Goal: Task Accomplishment & Management: Complete application form

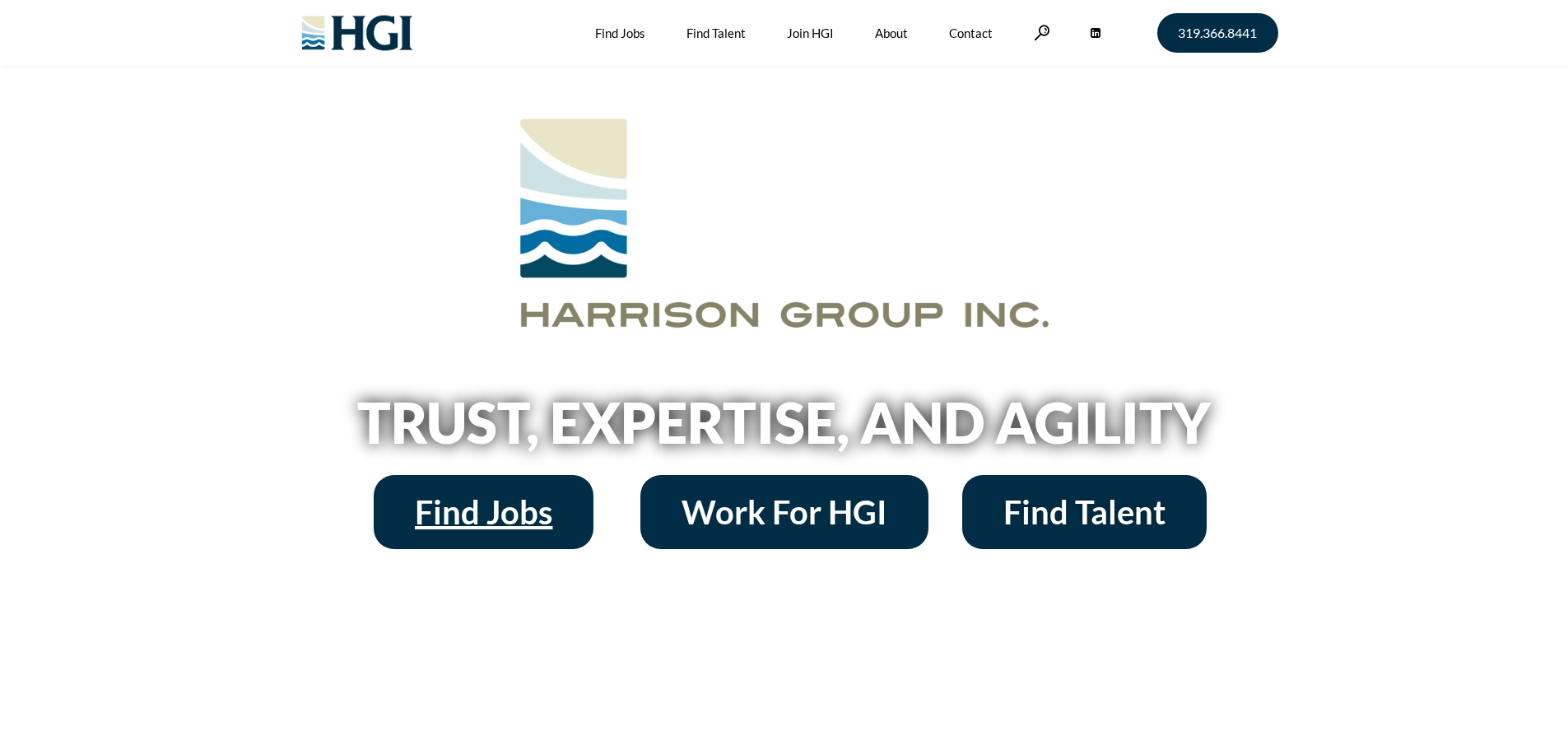
click at [468, 502] on span "Find Jobs" at bounding box center [483, 512] width 138 height 33
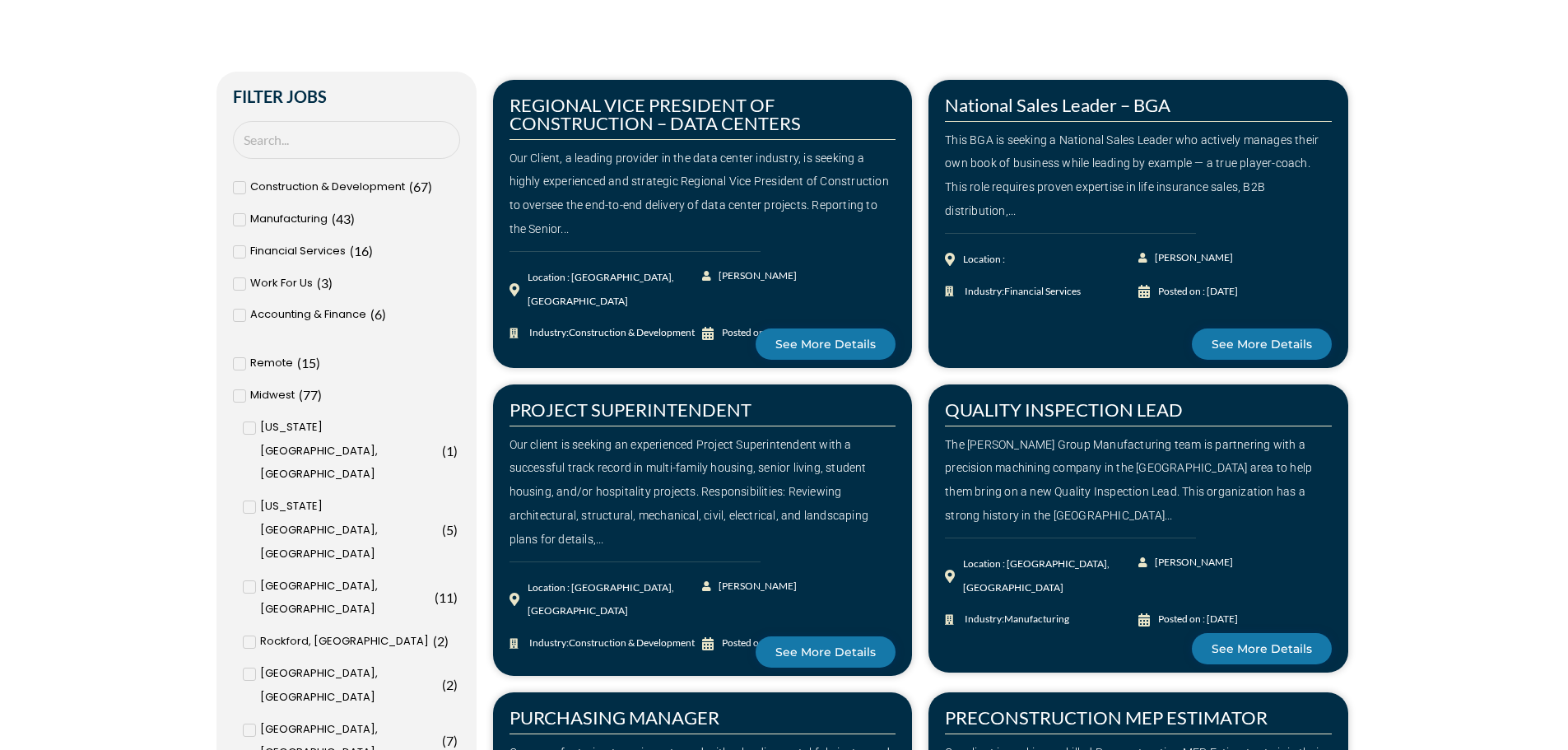
scroll to position [576, 0]
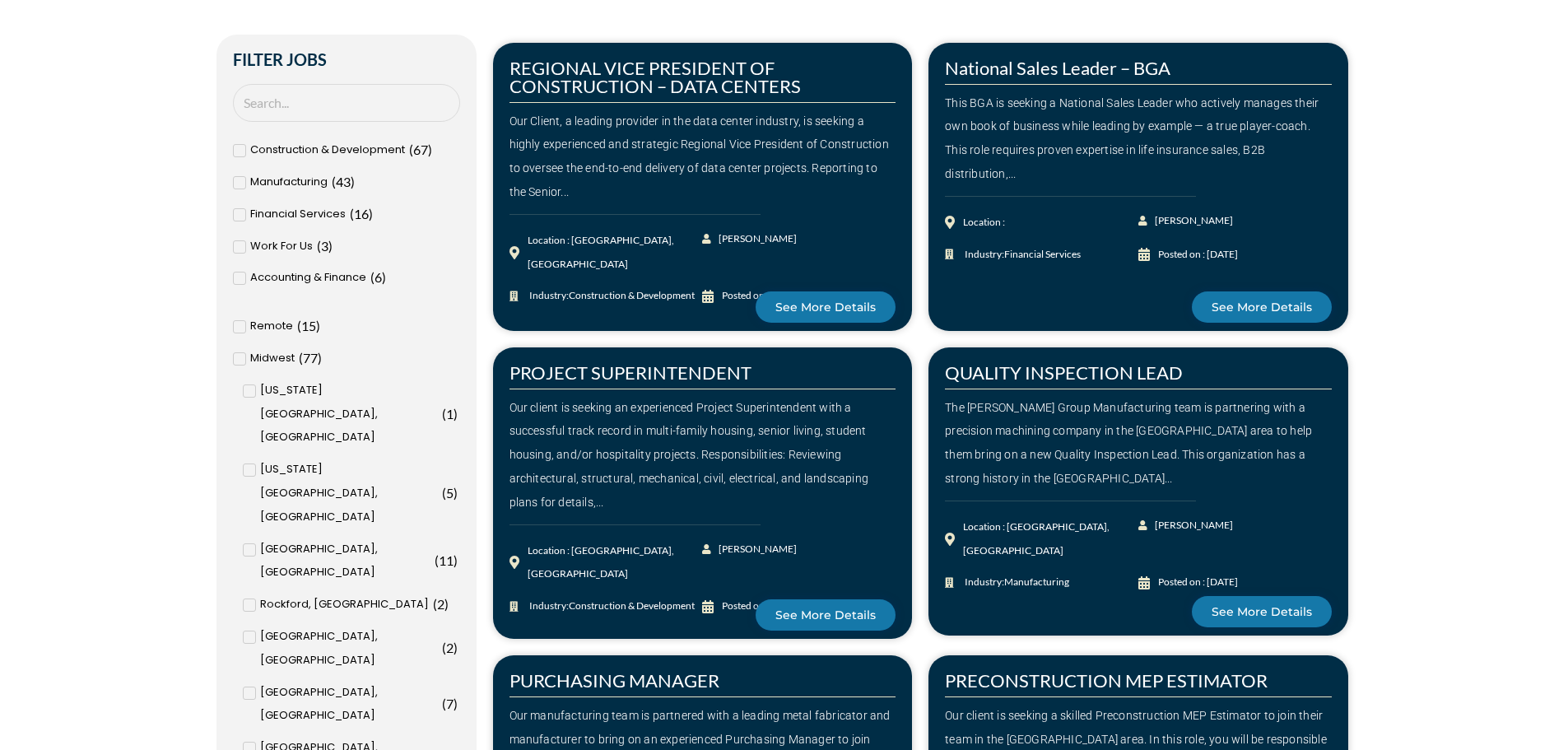
click at [0, 0] on input "[GEOGRAPHIC_DATA], [GEOGRAPHIC_DATA] ( 8 )" at bounding box center [0, 0] width 0 height 0
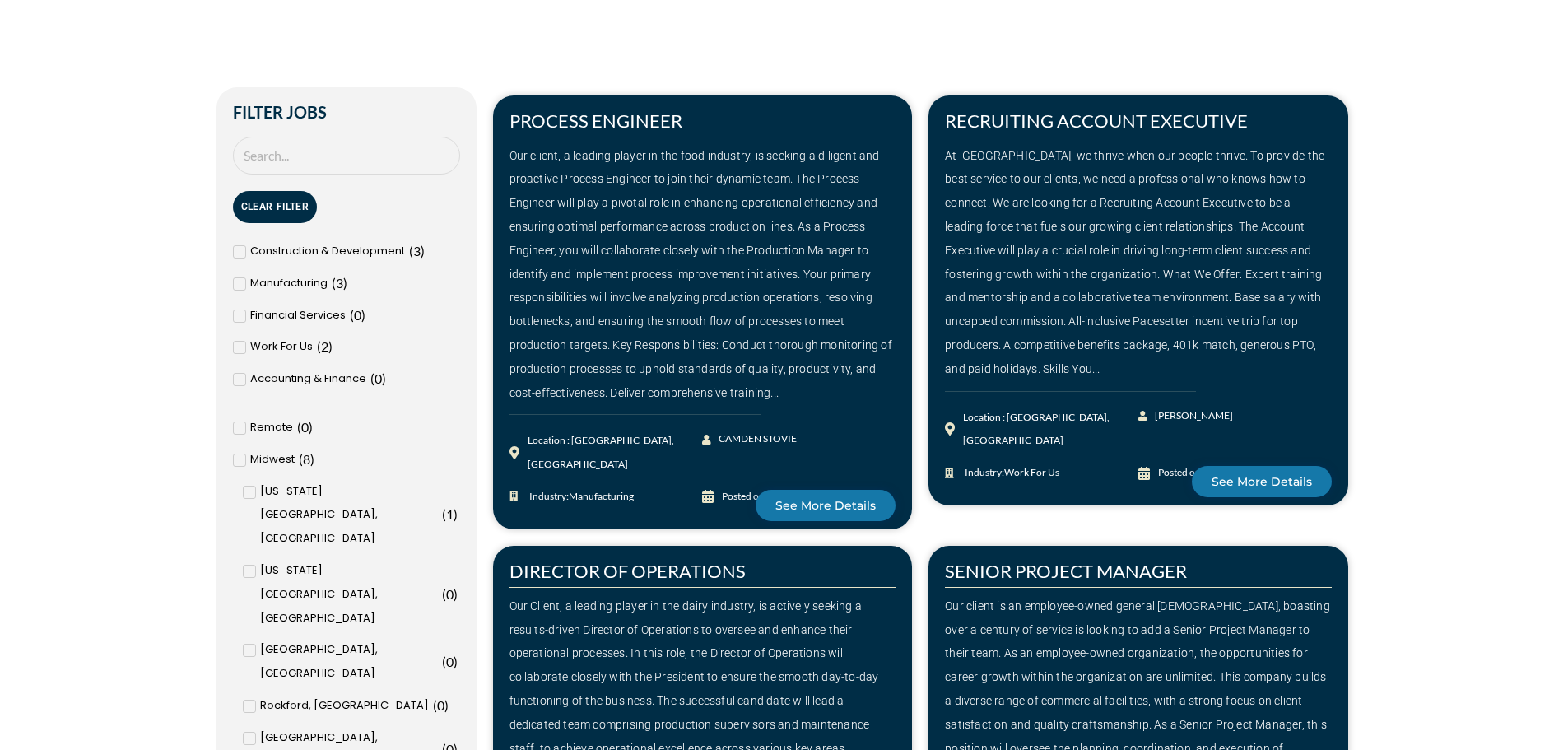
scroll to position [495, 0]
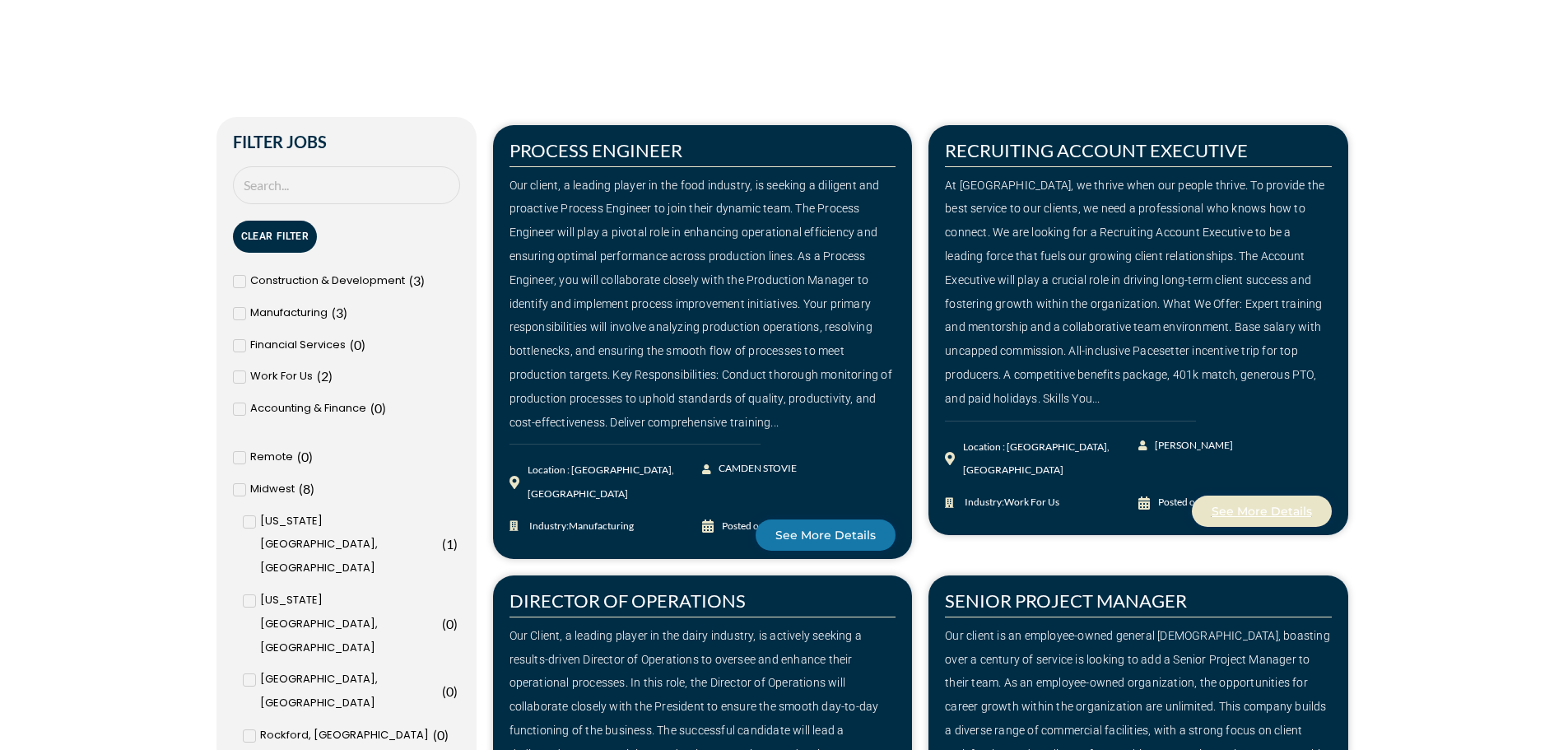
click at [1246, 506] on span "See More Details" at bounding box center [1262, 512] width 101 height 12
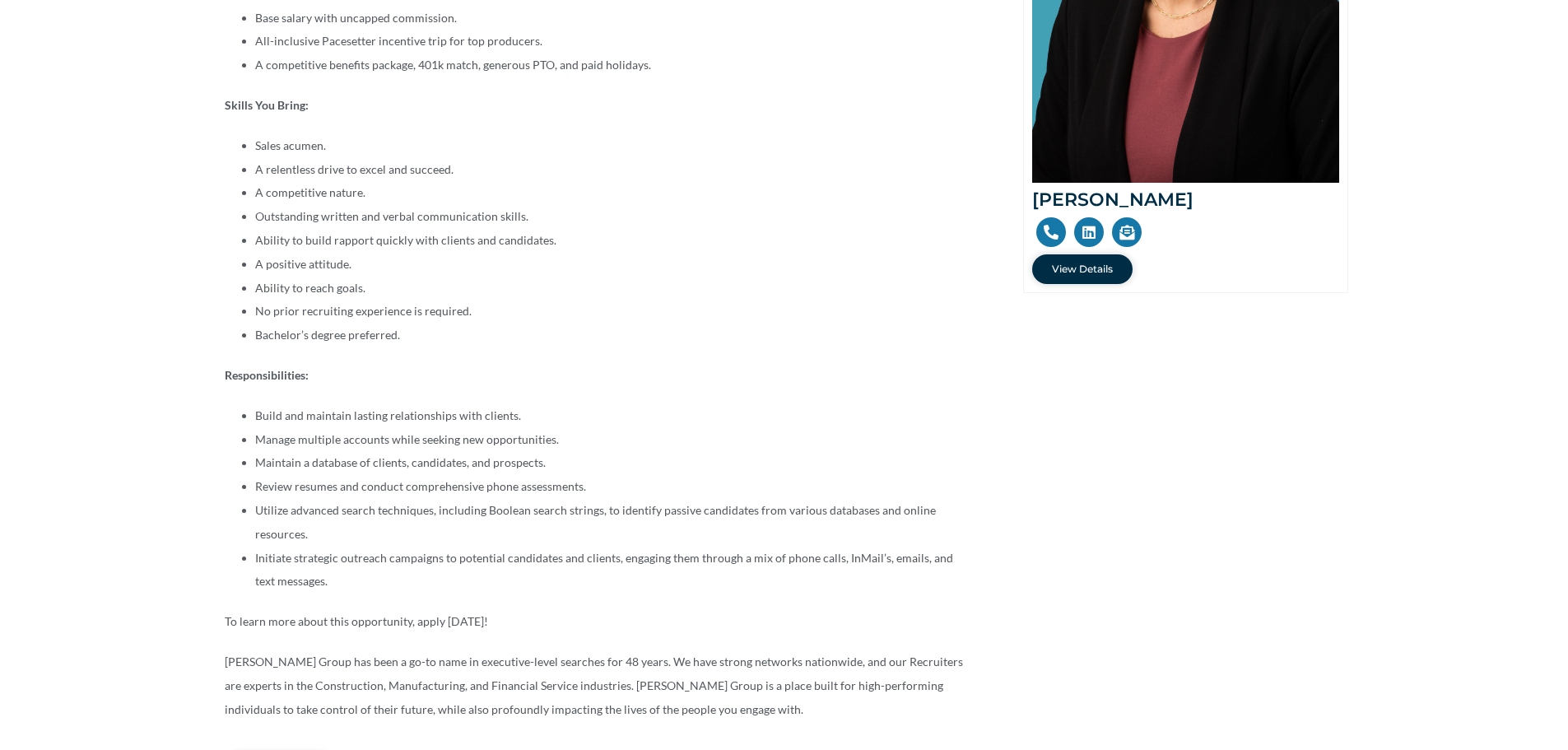
scroll to position [659, 0]
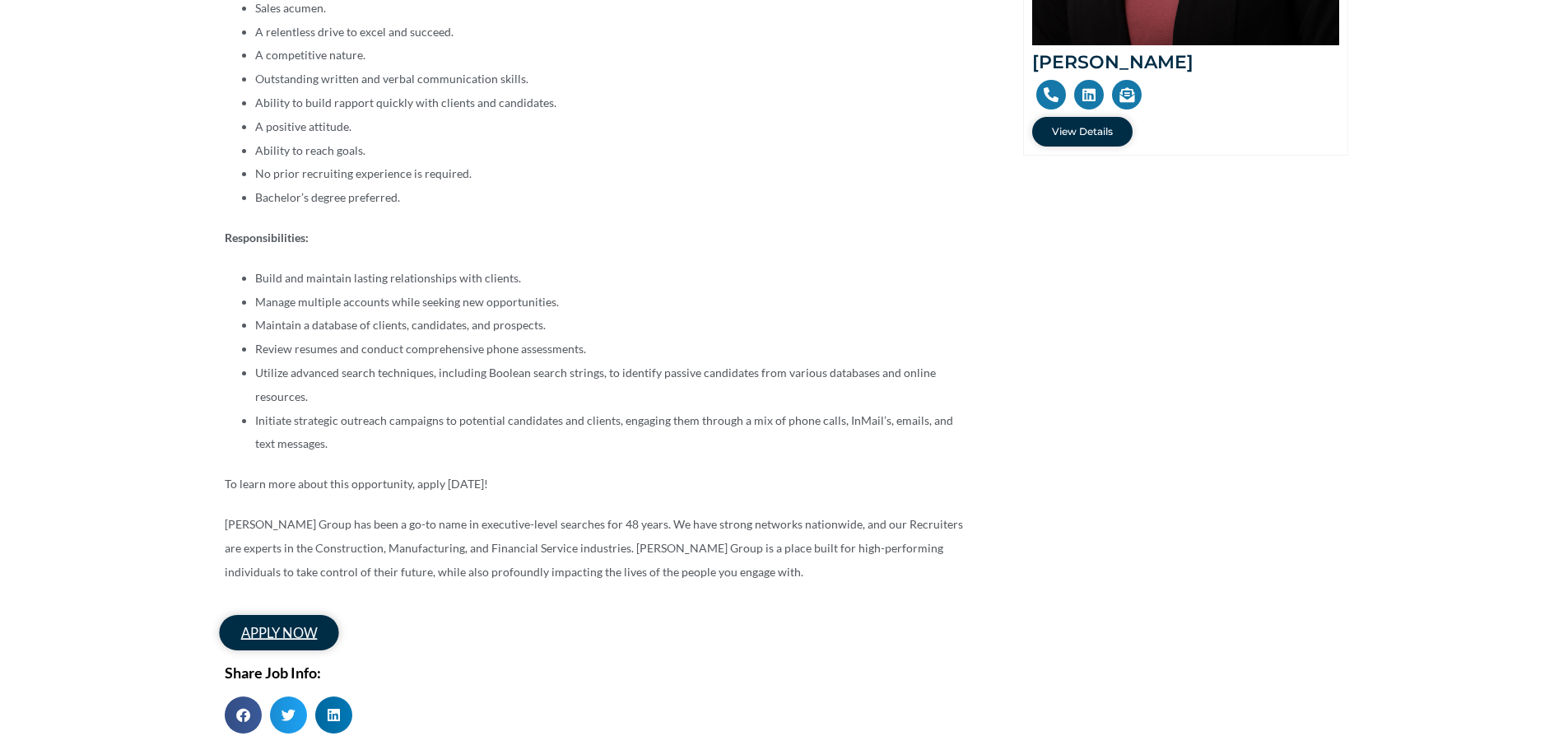
click at [277, 631] on span "apply now" at bounding box center [278, 634] width 76 height 14
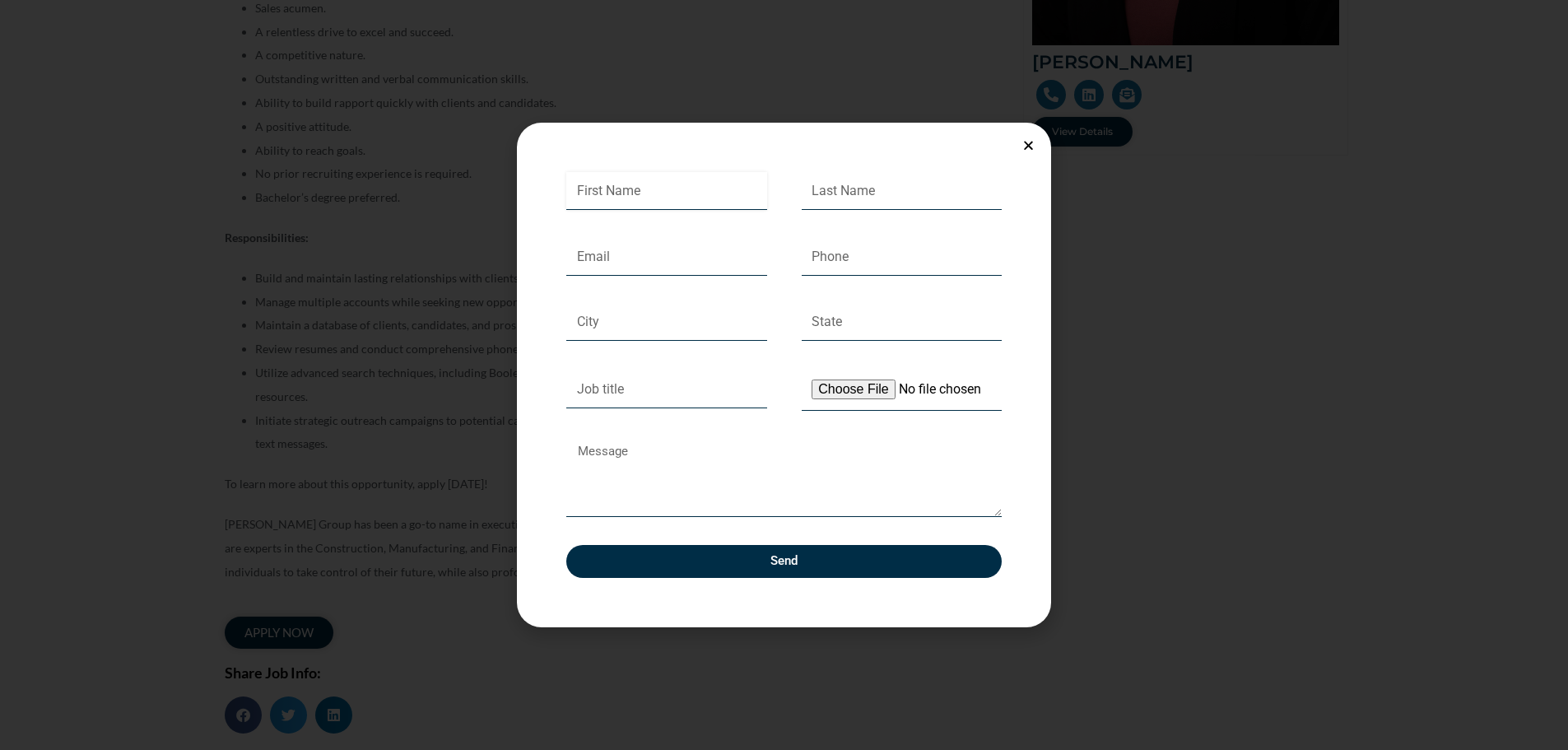
click at [620, 193] on input "First Name" at bounding box center [667, 191] width 201 height 38
type input "Brandon"
type input "Bealer"
type input "bmbealer@gmail.com"
type input "319-538-3572"
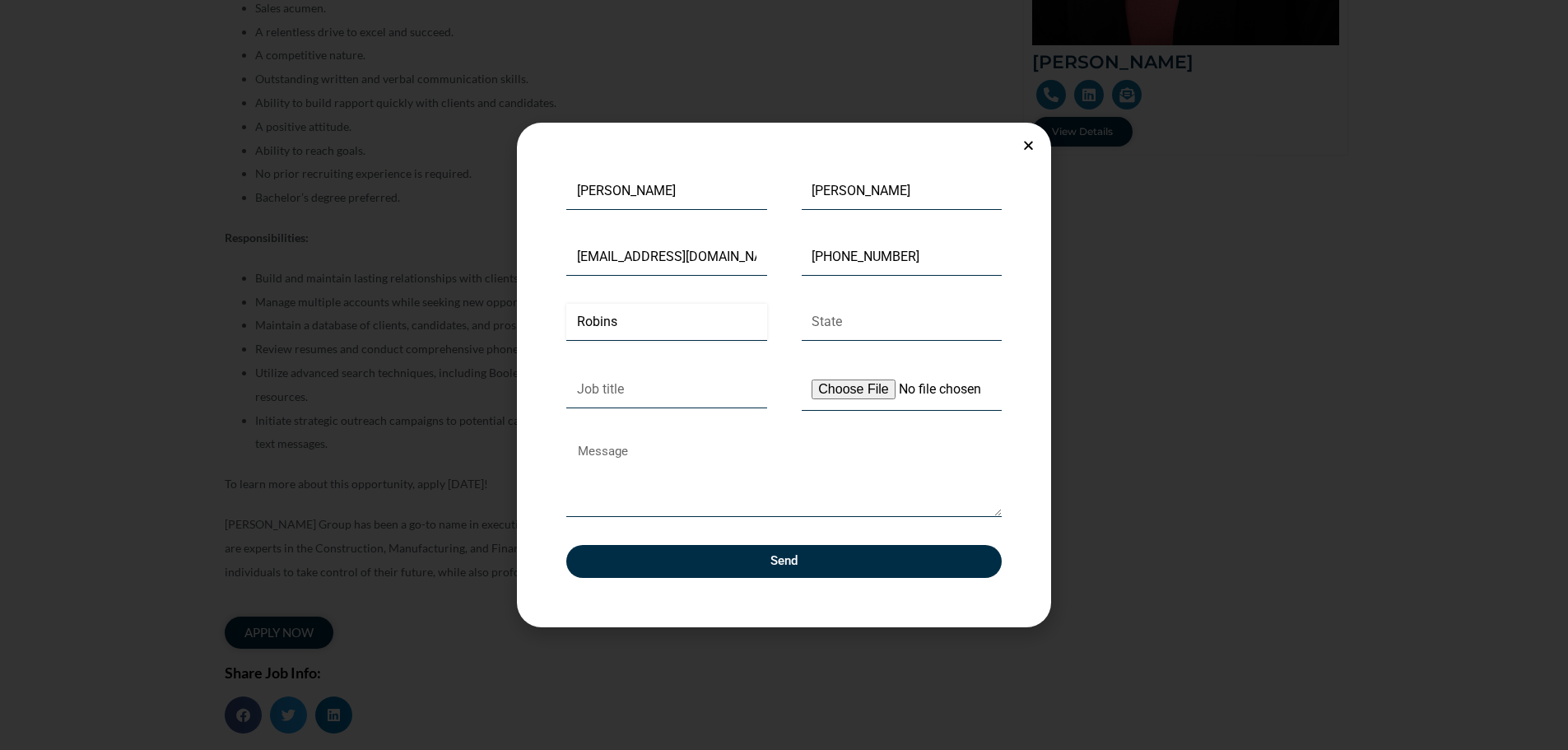
type input "Robins"
type input "IA"
type input "Outside Sales Consultant"
click at [851, 393] on input "Upload Your Resume" at bounding box center [902, 390] width 201 height 42
type input "C:\fakepath\BealerResume (1).pdf"
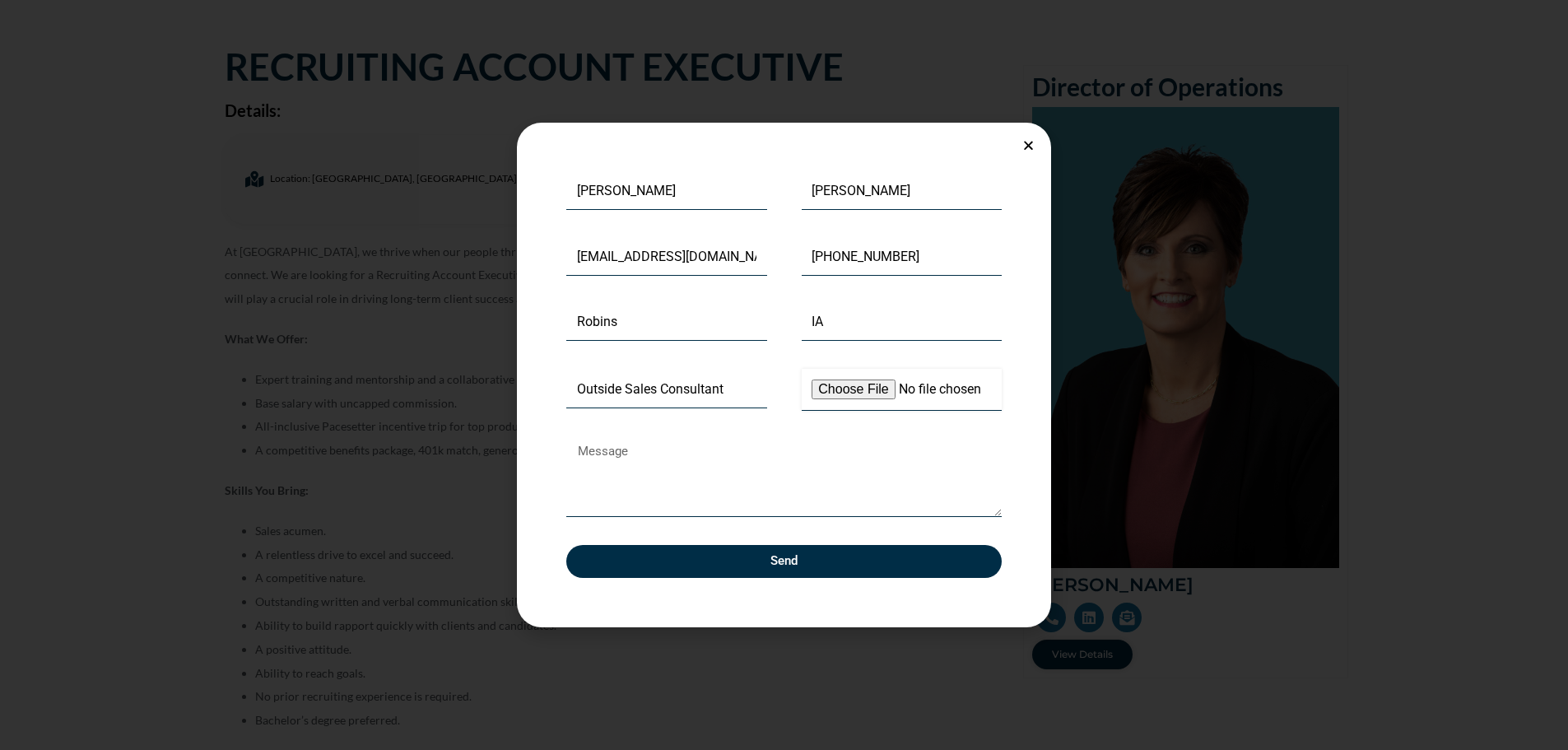
scroll to position [165, 0]
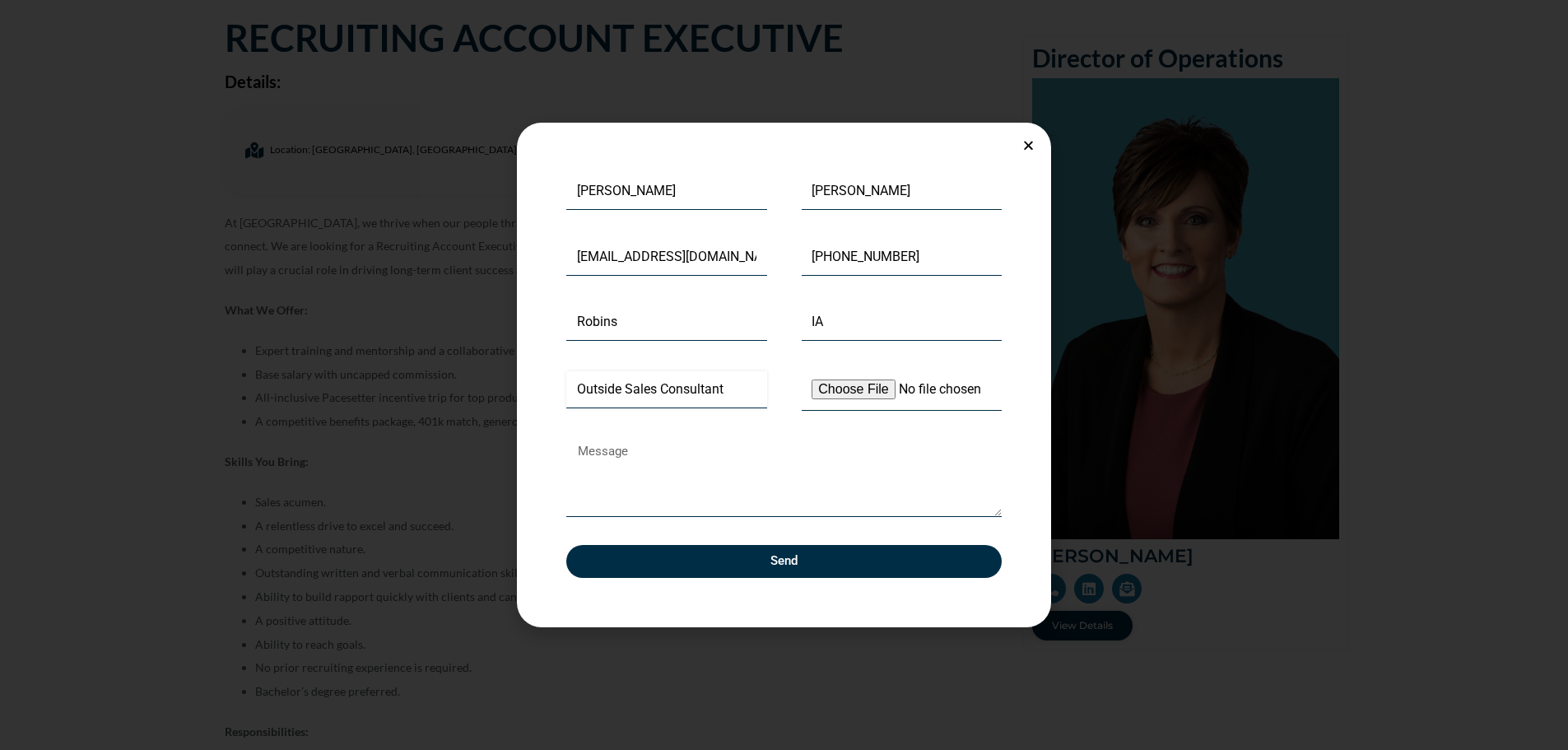
drag, startPoint x: 727, startPoint y: 390, endPoint x: 566, endPoint y: 392, distance: 161.0
click at [566, 392] on input "Outside Sales Consultant" at bounding box center [667, 390] width 201 height 38
type input "Recruiting Account Executive"
click at [792, 557] on span "Send" at bounding box center [784, 562] width 27 height 12
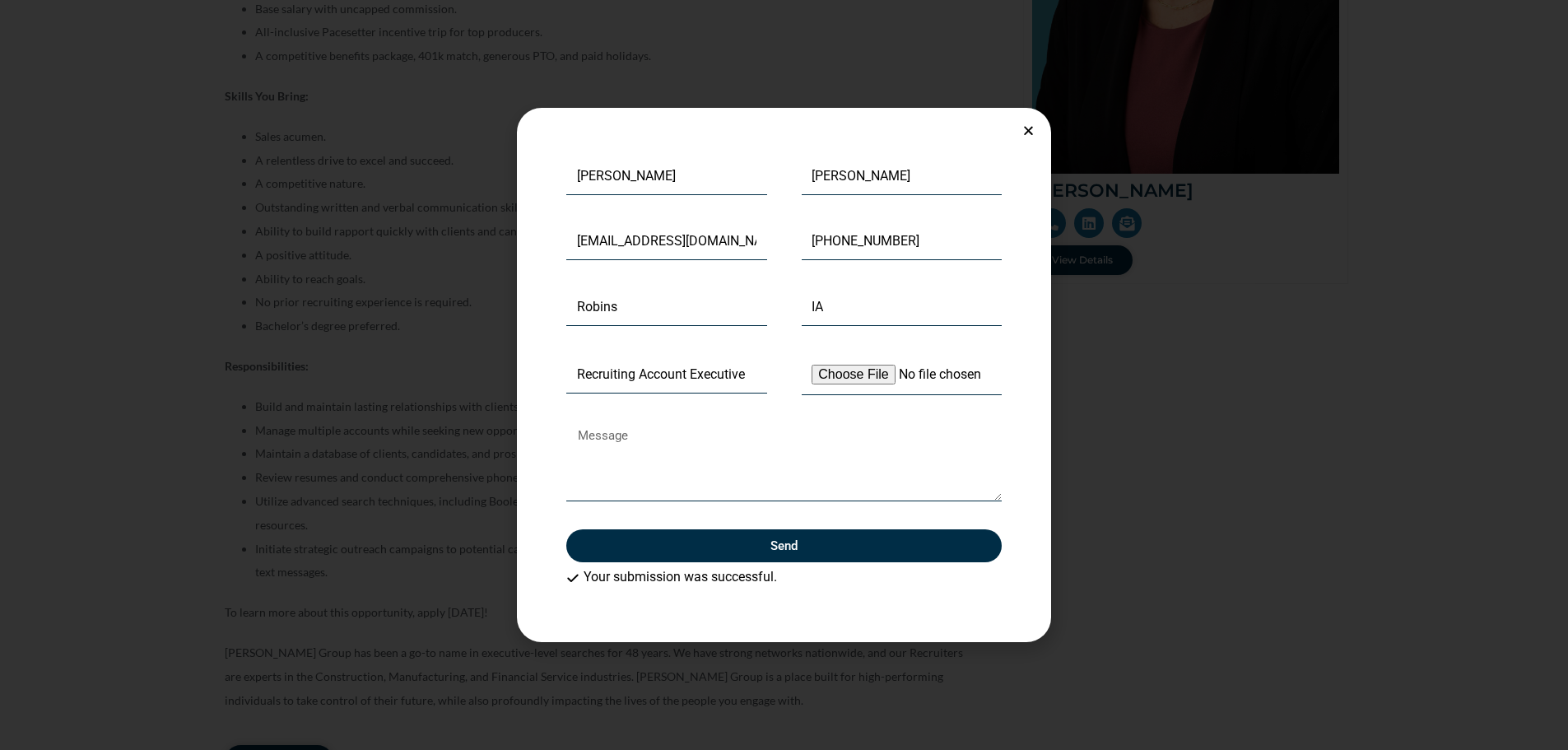
scroll to position [576, 0]
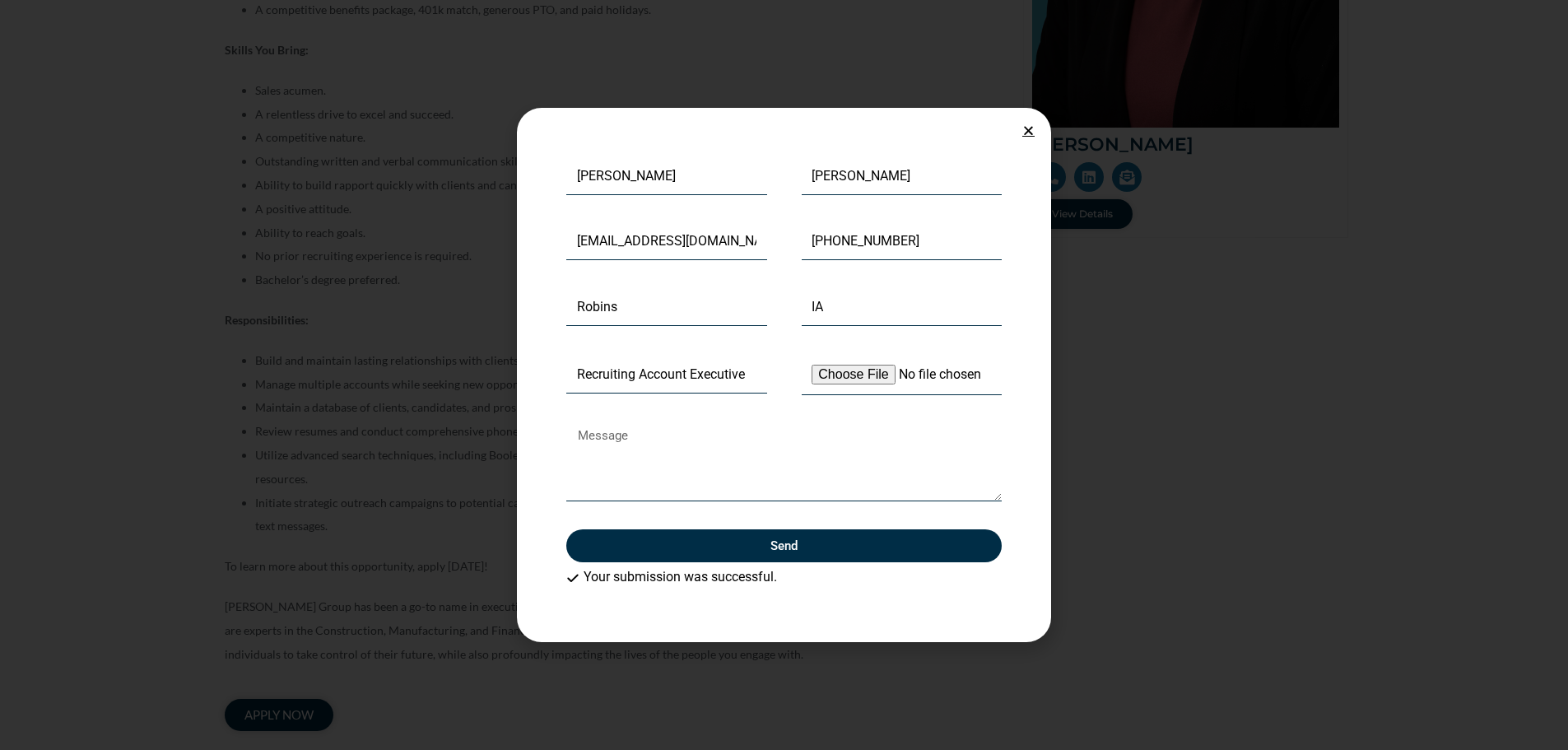
click at [1027, 133] on icon "Close" at bounding box center [1029, 131] width 12 height 12
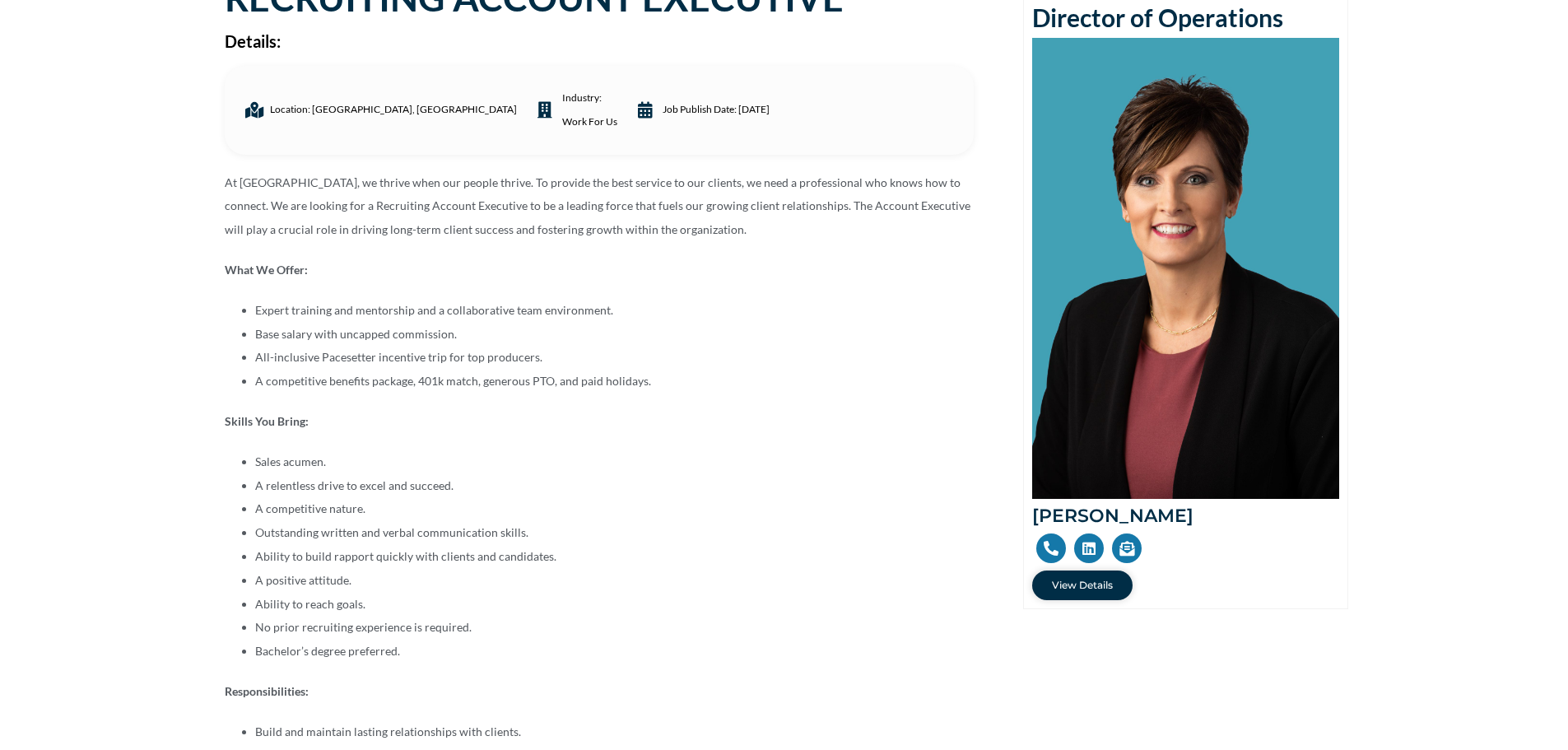
scroll to position [165, 0]
